Goal: Transaction & Acquisition: Purchase product/service

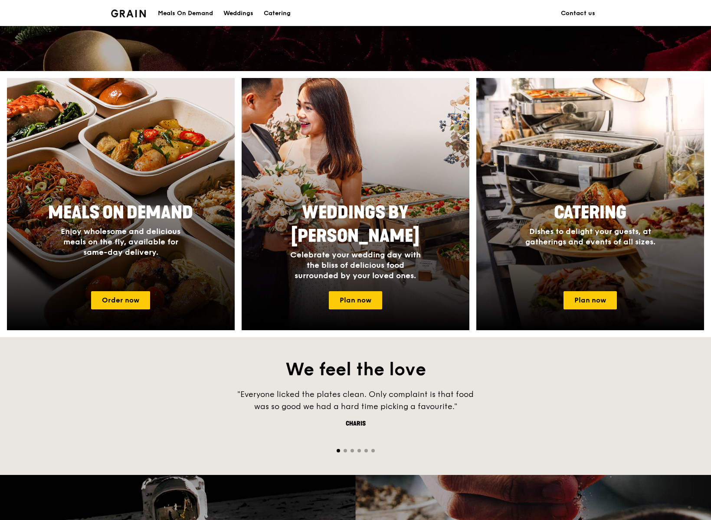
scroll to position [288, 0]
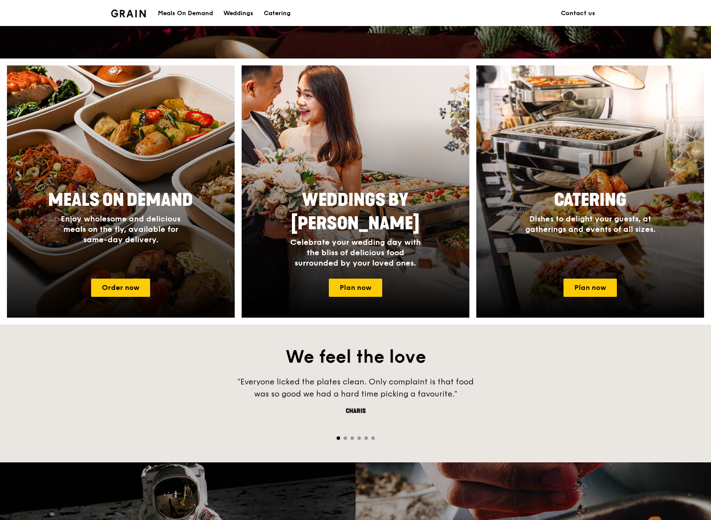
click at [205, 224] on div "Meals On Demand Enjoy wholesome and delicious meals on the fly, available for s…" at bounding box center [120, 216] width 173 height 63
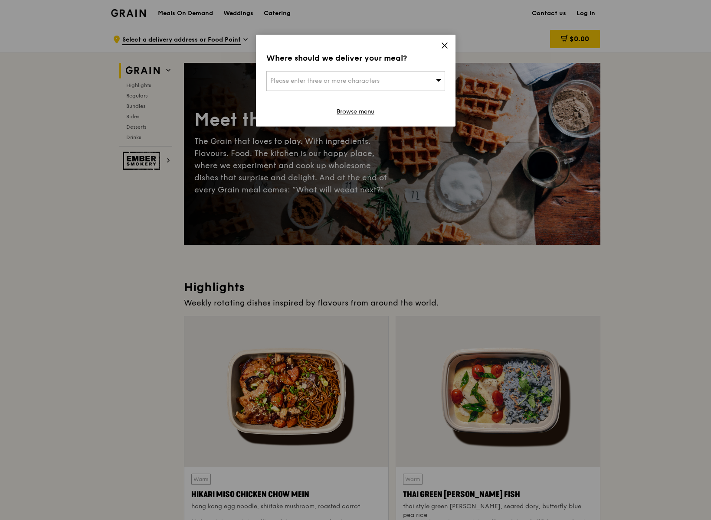
click at [396, 81] on div "Please enter three or more characters" at bounding box center [355, 81] width 179 height 20
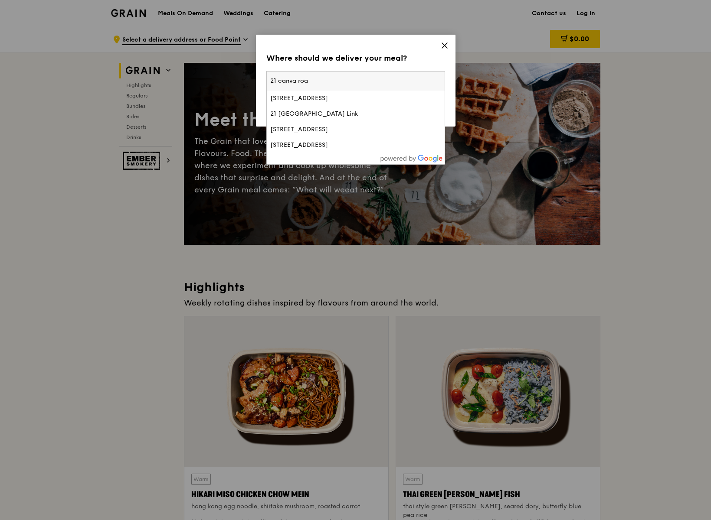
type input "[STREET_ADDRESS]"
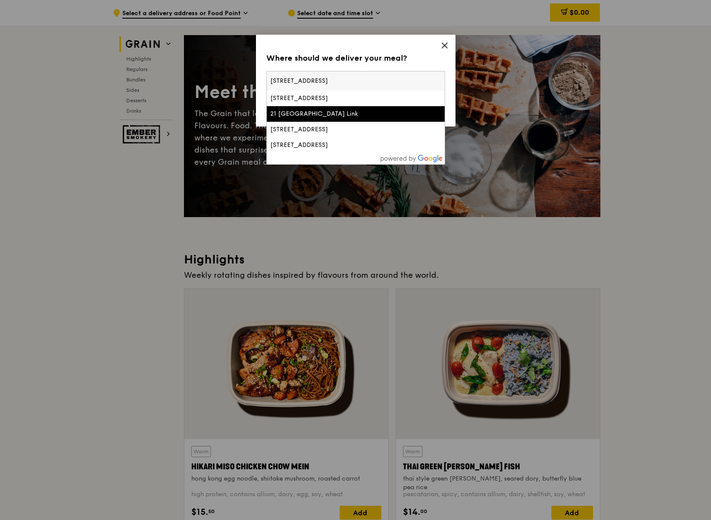
scroll to position [25, 0]
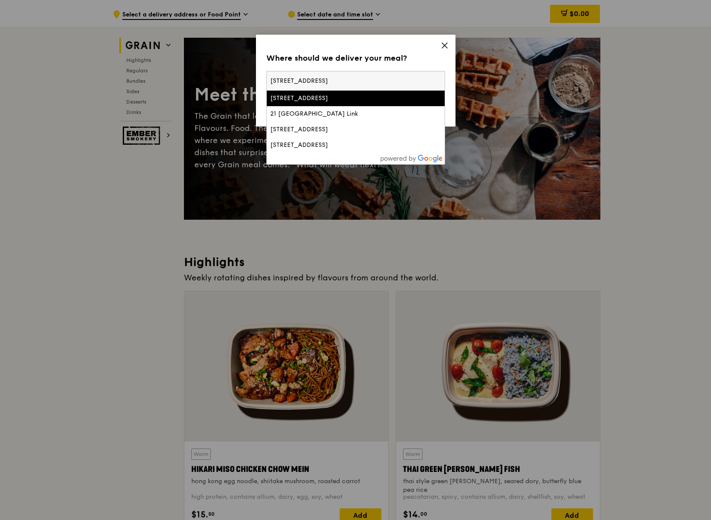
drag, startPoint x: 352, startPoint y: 81, endPoint x: 270, endPoint y: 76, distance: 82.1
click at [270, 76] on input "[STREET_ADDRESS]" at bounding box center [356, 81] width 178 height 19
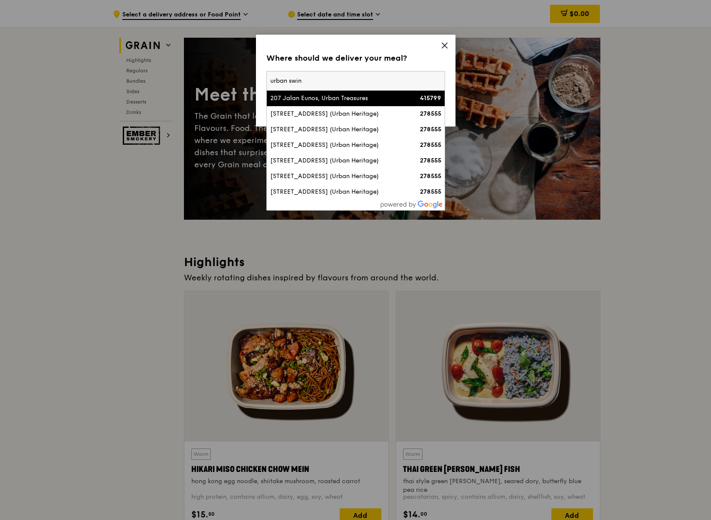
type input "urban swing"
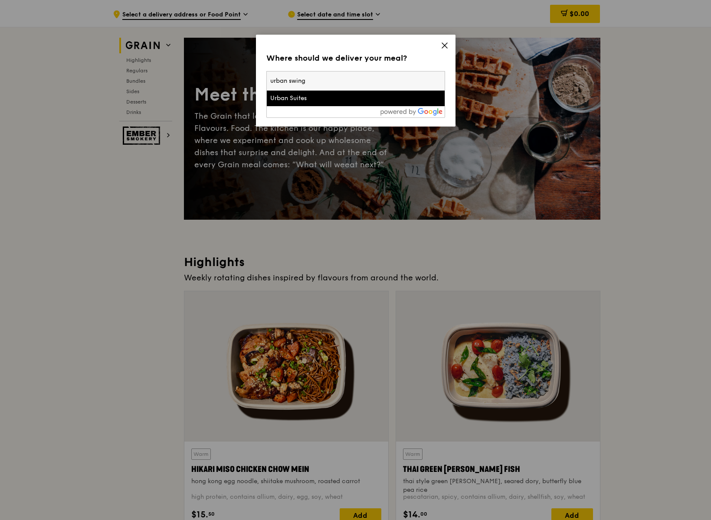
click at [436, 83] on input "urban swing" at bounding box center [356, 81] width 178 height 19
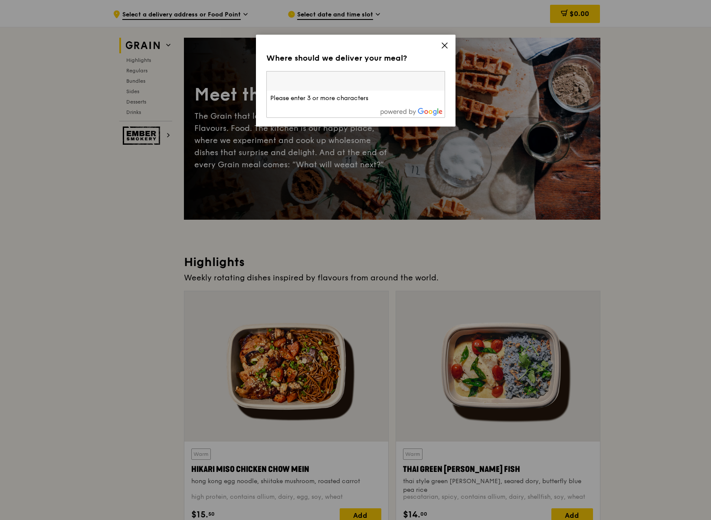
click at [391, 75] on input "search" at bounding box center [356, 81] width 178 height 19
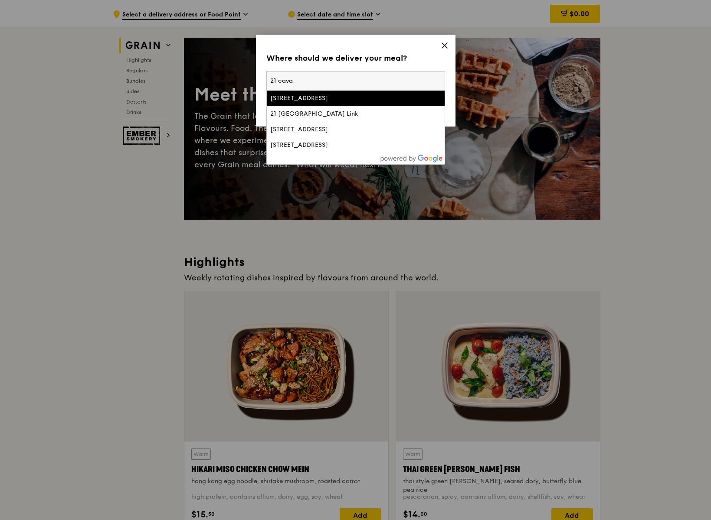
type input "21 cavan"
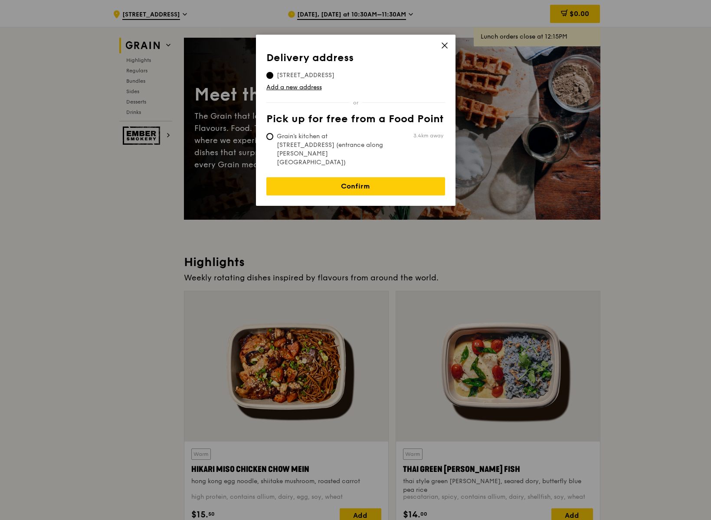
click at [345, 135] on span "Grain's kitchen at [STREET_ADDRESS] (entrance along [PERSON_NAME][GEOGRAPHIC_DA…" at bounding box center [330, 149] width 129 height 35
click at [273, 135] on input "Grain's kitchen at [STREET_ADDRESS] (entrance along [PERSON_NAME][GEOGRAPHIC_DA…" at bounding box center [269, 136] width 7 height 7
radio input "true"
click at [309, 73] on span "[STREET_ADDRESS]" at bounding box center [305, 75] width 78 height 9
click at [273, 73] on input "[STREET_ADDRESS]" at bounding box center [269, 75] width 7 height 7
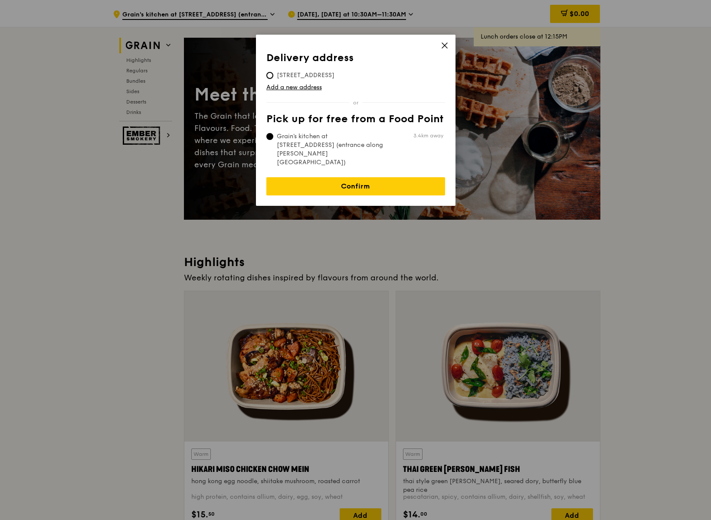
radio input "true"
click at [384, 177] on link "Confirm" at bounding box center [355, 186] width 179 height 18
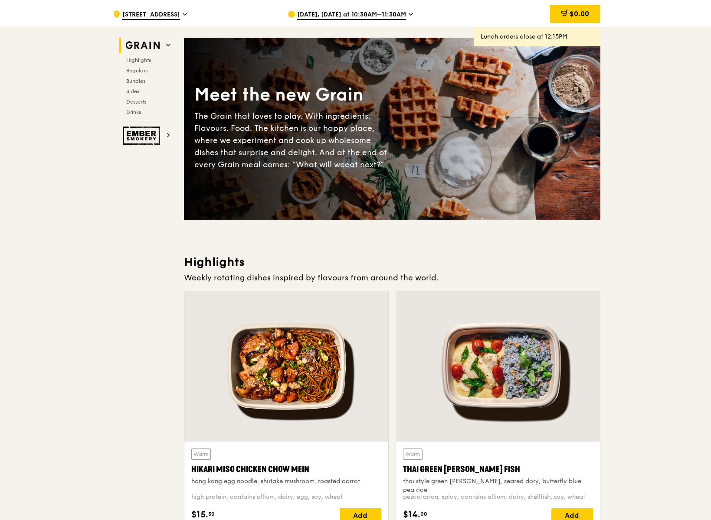
click at [403, 17] on div "[DATE], [DATE] at 10:30AM–11:30AM" at bounding box center [368, 14] width 161 height 26
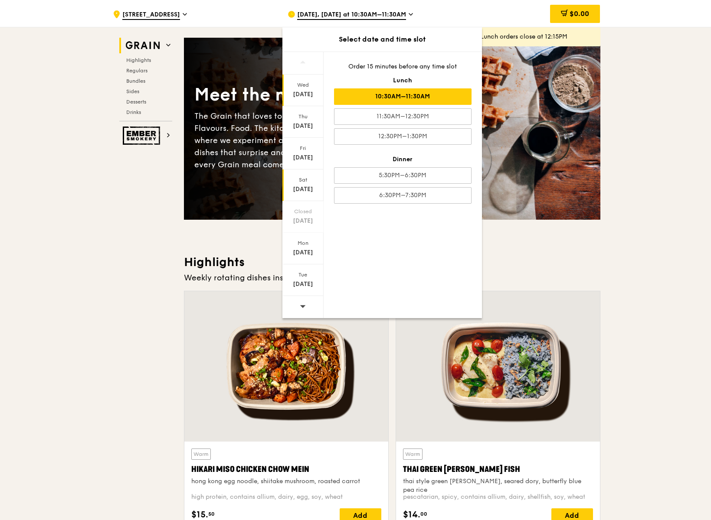
click at [300, 190] on div "[DATE]" at bounding box center [303, 189] width 39 height 9
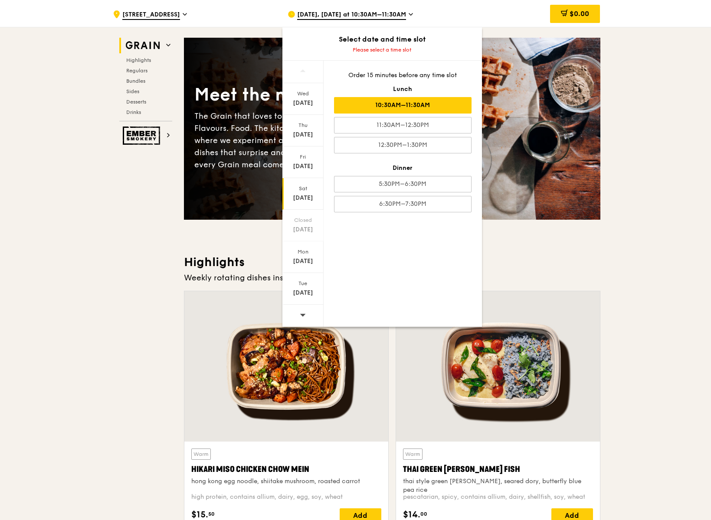
click at [455, 108] on div "10:30AM–11:30AM" at bounding box center [402, 105] width 137 height 16
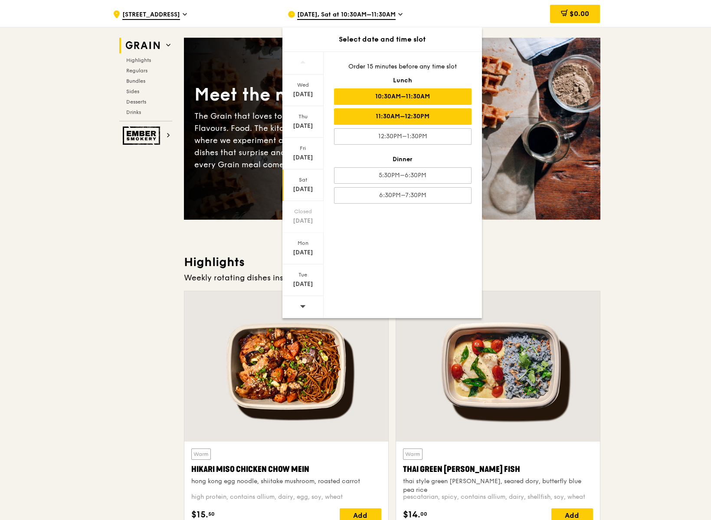
click at [423, 114] on div "11:30AM–12:30PM" at bounding box center [402, 116] width 137 height 16
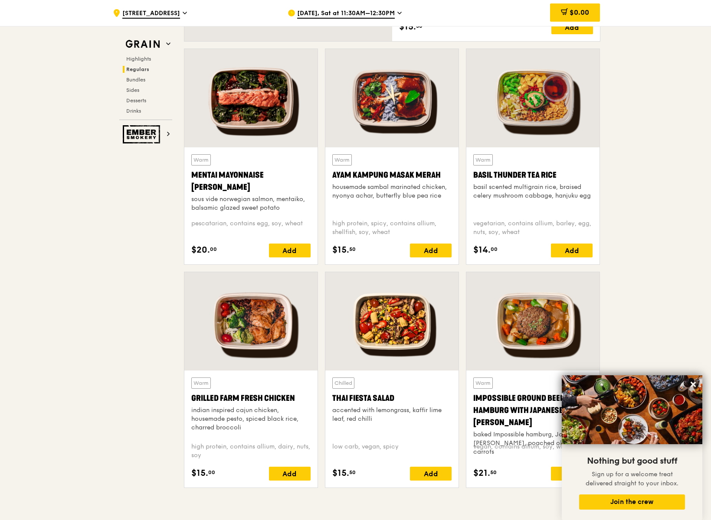
scroll to position [0, 0]
